Goal: Navigation & Orientation: Go to known website

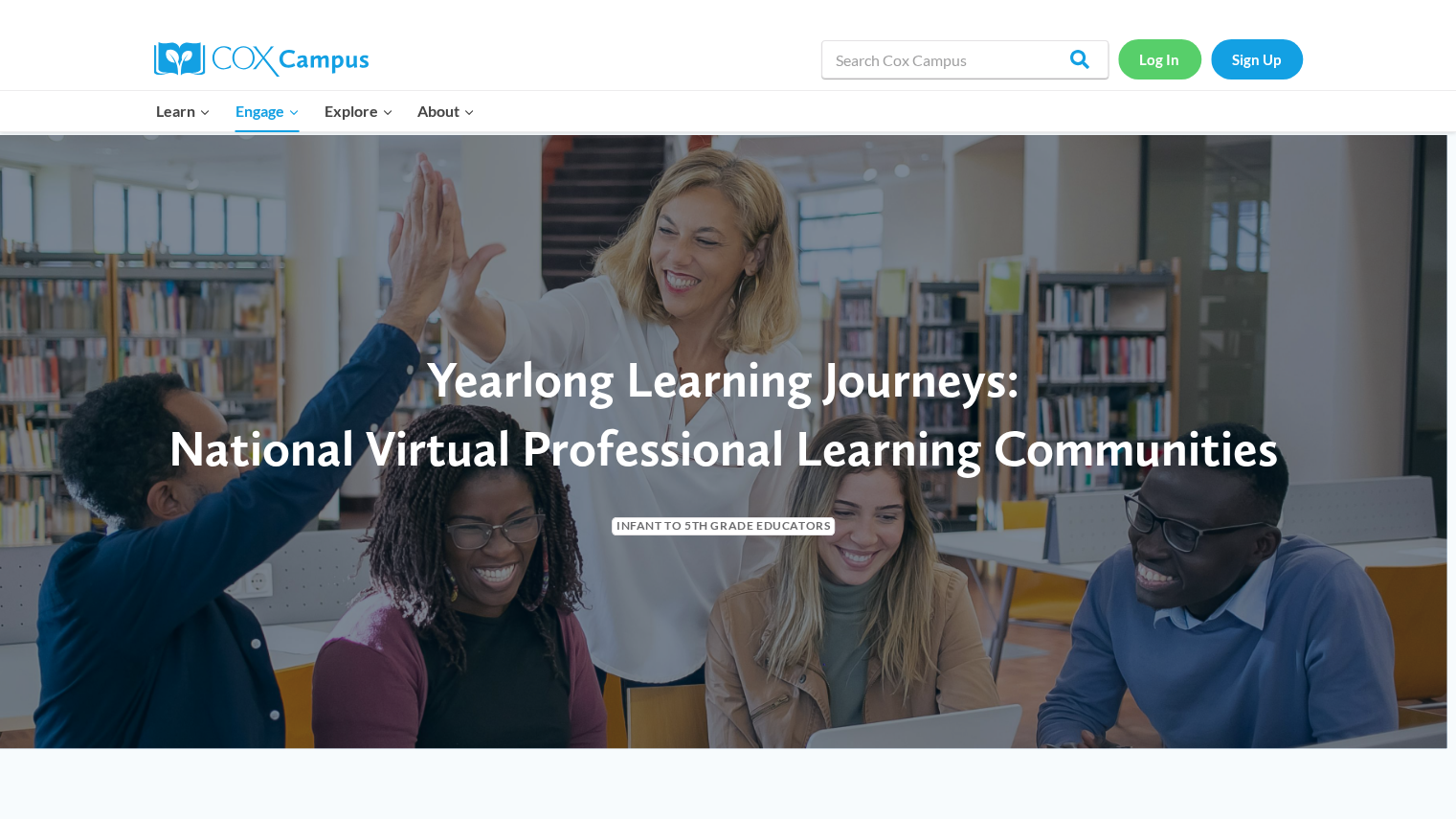
click at [1164, 71] on link "Log In" at bounding box center [1160, 59] width 83 height 40
